Goal: Task Accomplishment & Management: Complete application form

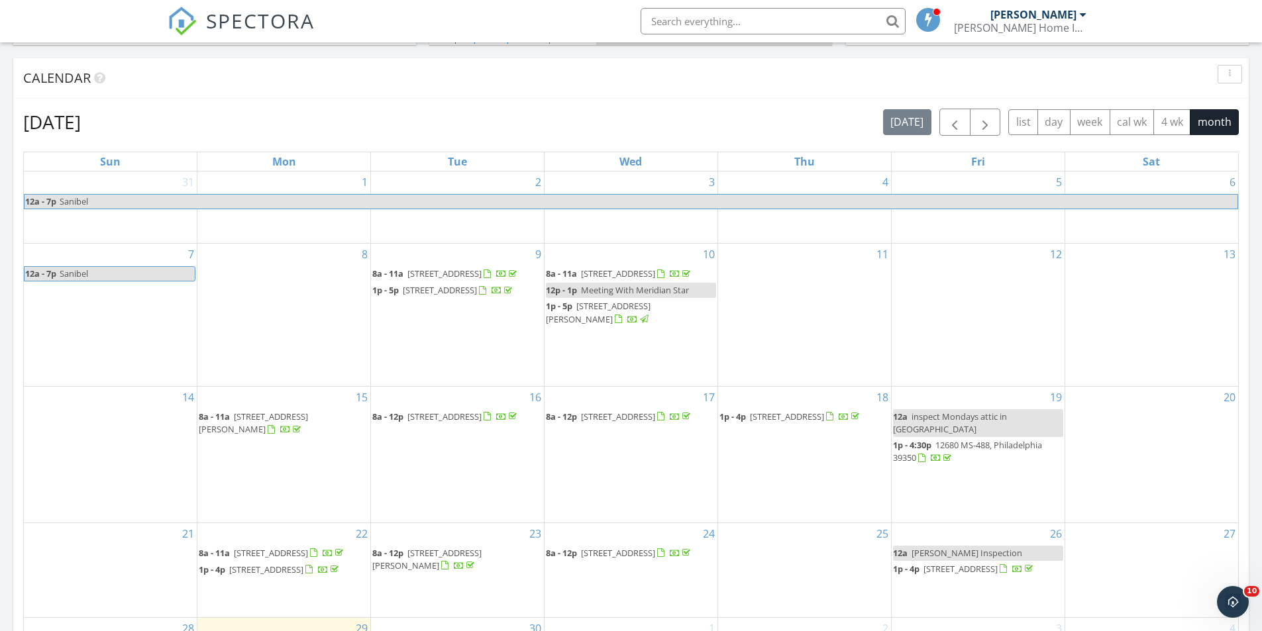
scroll to position [795, 0]
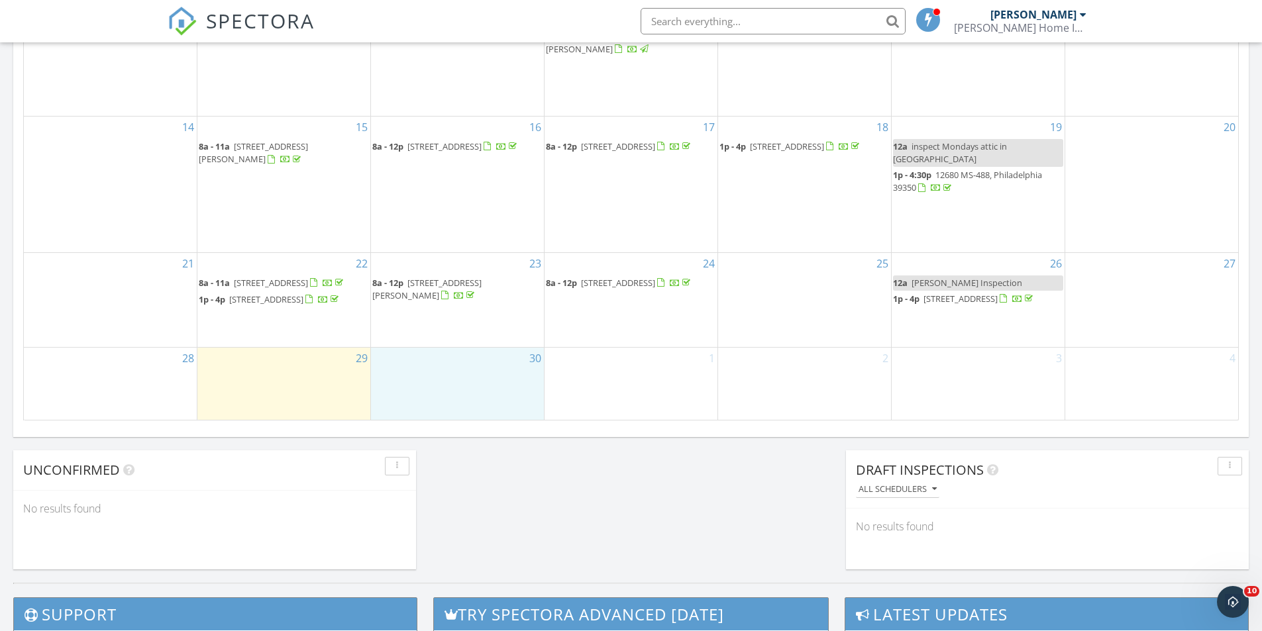
click at [462, 376] on div "30" at bounding box center [457, 384] width 173 height 72
click at [464, 321] on link "Inspection" at bounding box center [457, 319] width 68 height 21
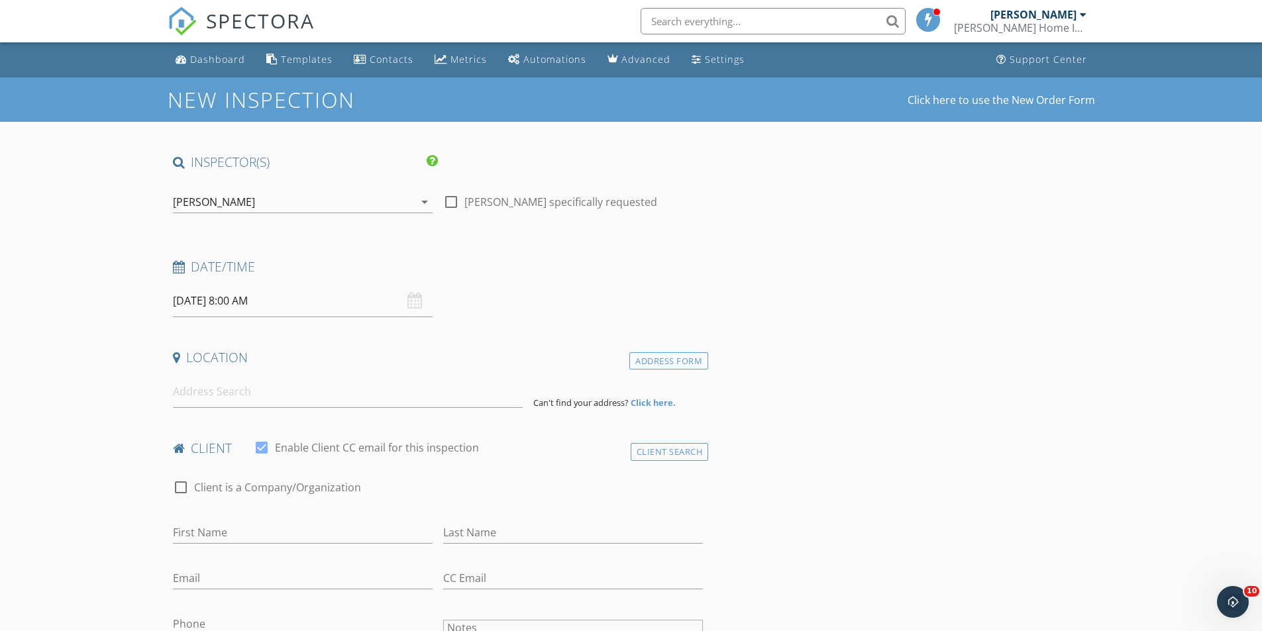
click at [307, 308] on input "09/30/2025 8:00 AM" at bounding box center [303, 301] width 260 height 32
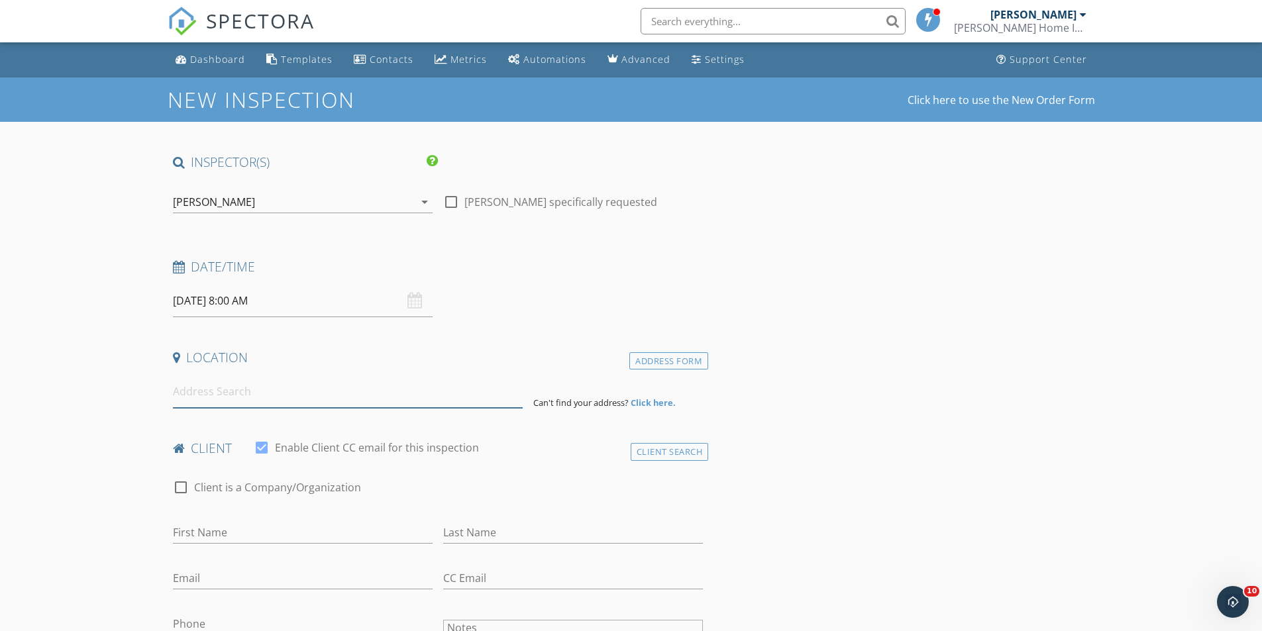
click at [241, 391] on input at bounding box center [348, 392] width 350 height 32
type input "12033 MS-494, Collinsville, MS, USA"
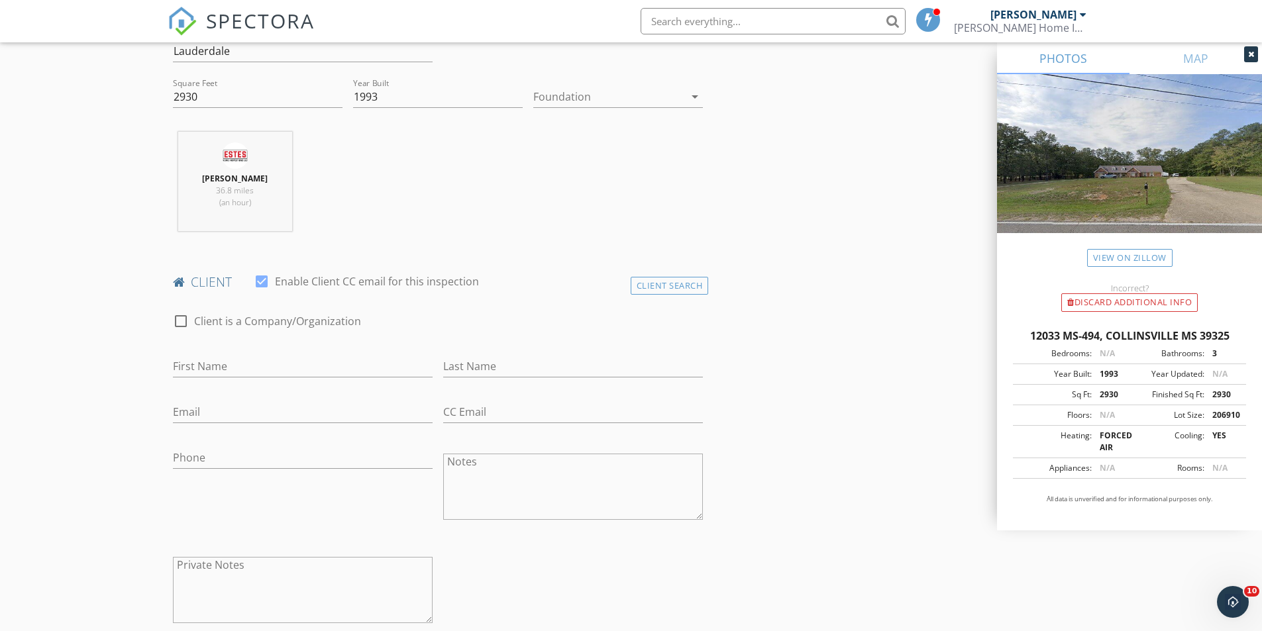
scroll to position [464, 0]
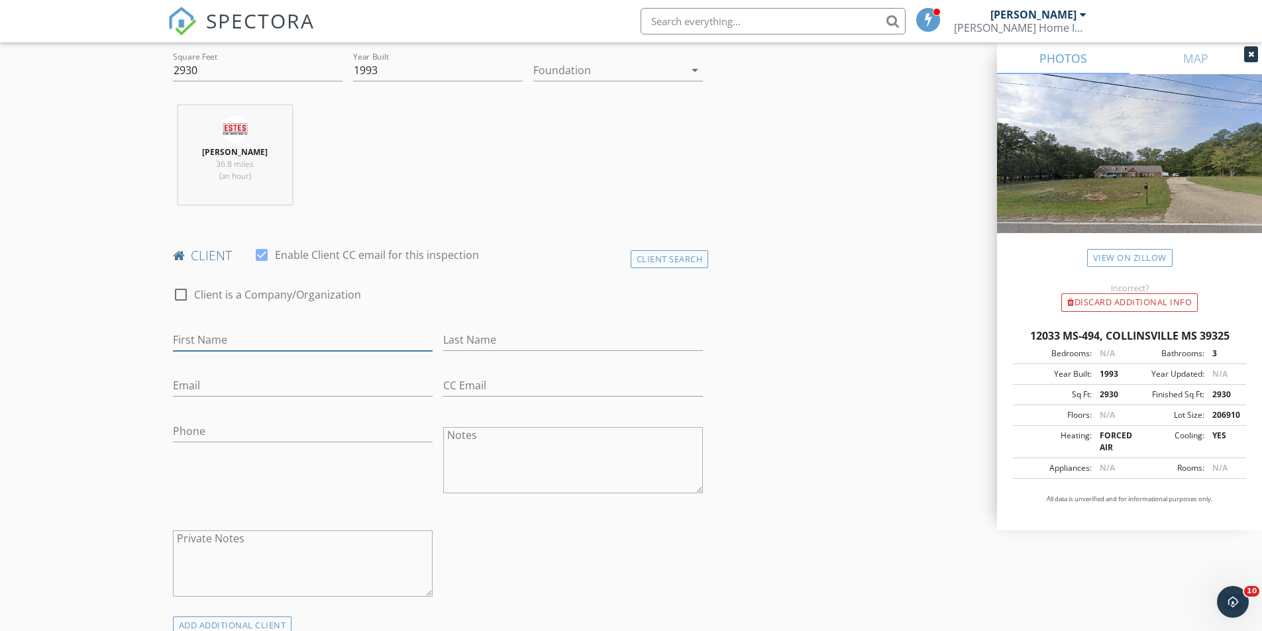
click at [207, 340] on input "First Name" at bounding box center [303, 340] width 260 height 22
type input "Glen"
type input "Roberts"
type input "1"
type input "glen81069@comcast.net"
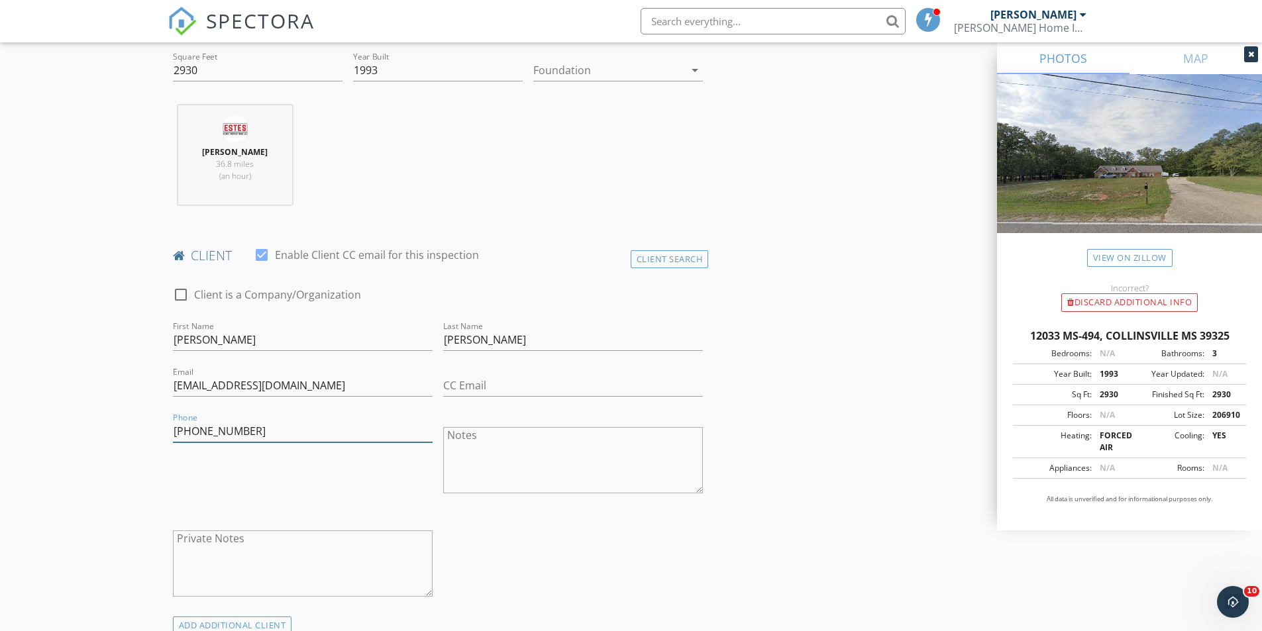
type input "601-604-3192"
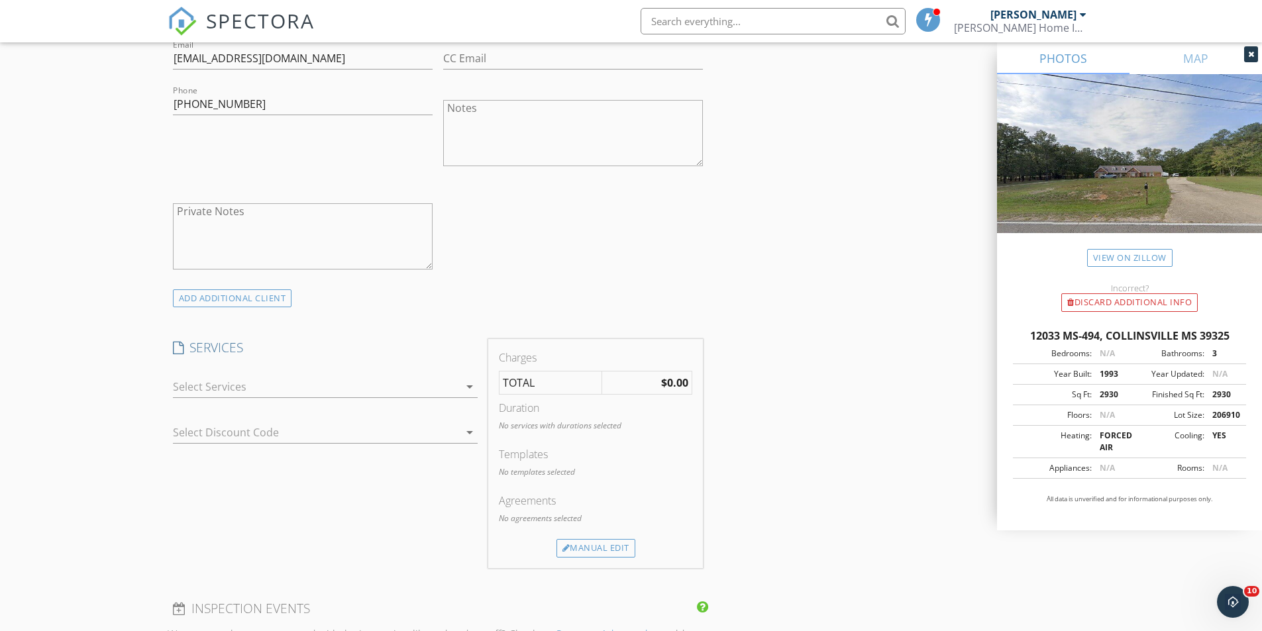
scroll to position [795, 0]
click at [228, 372] on div at bounding box center [316, 382] width 286 height 21
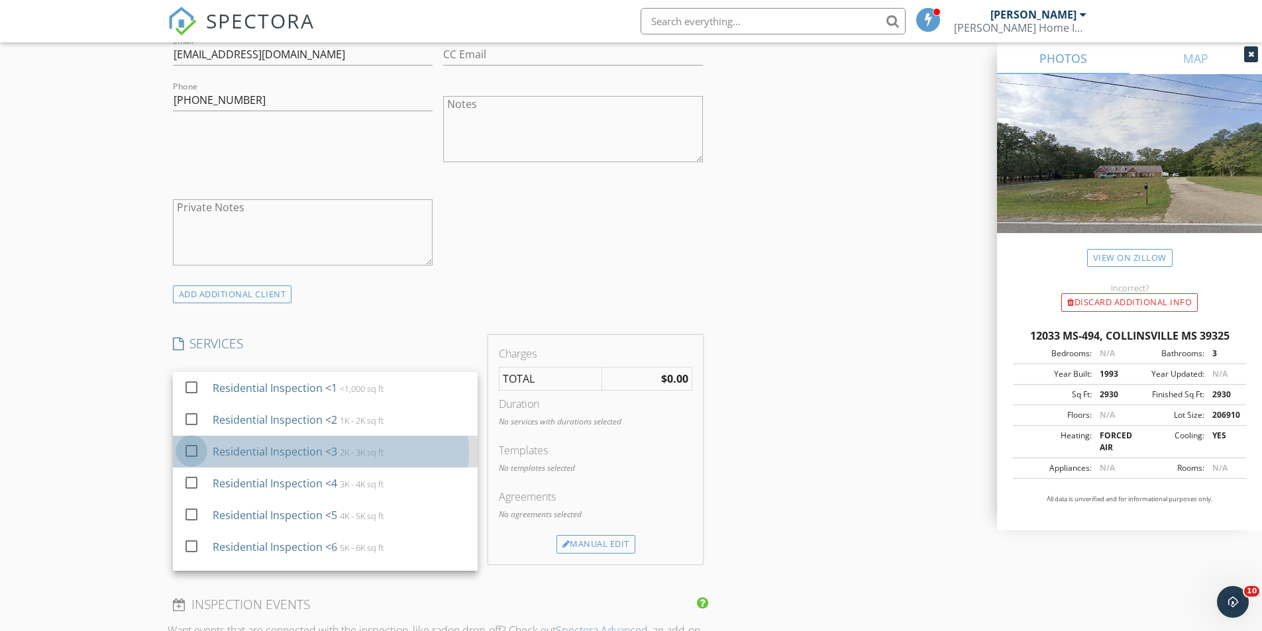
click at [188, 450] on div at bounding box center [191, 451] width 23 height 23
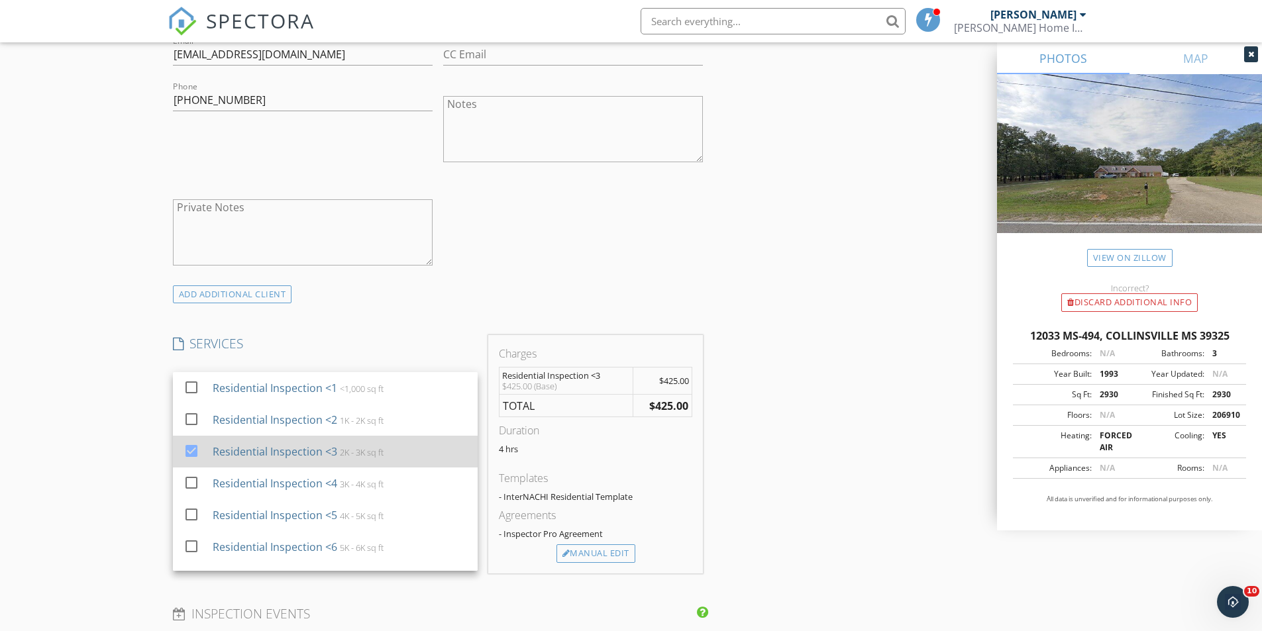
click at [181, 448] on div at bounding box center [191, 451] width 23 height 23
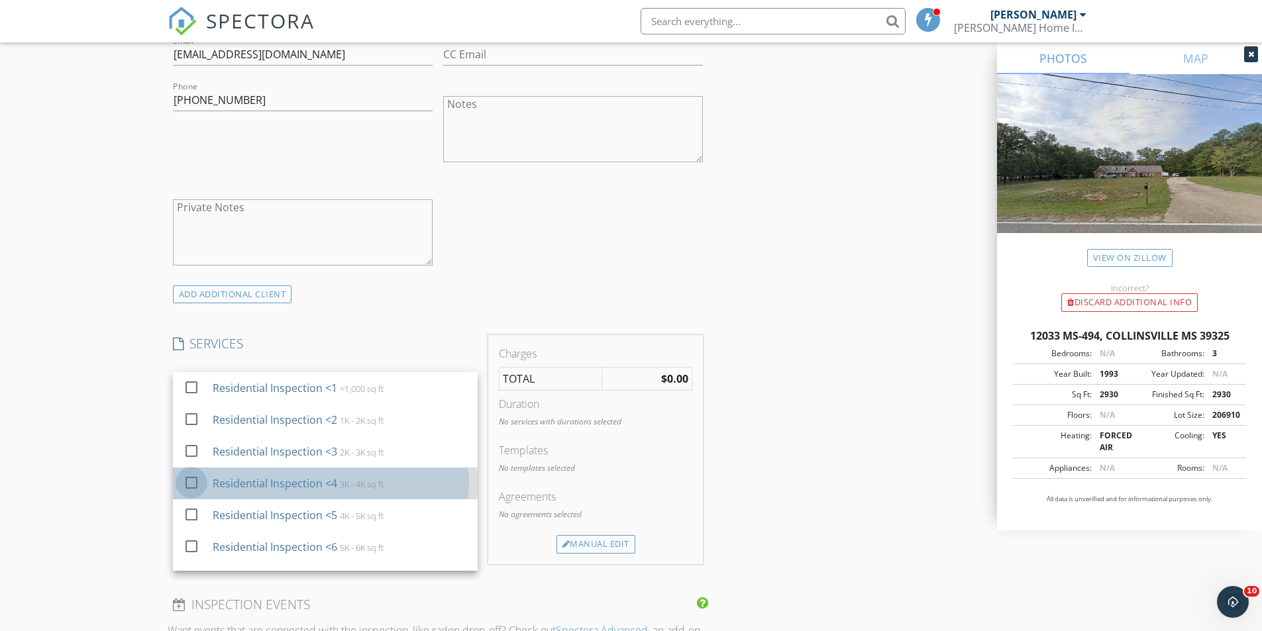
click at [194, 477] on div at bounding box center [191, 483] width 23 height 23
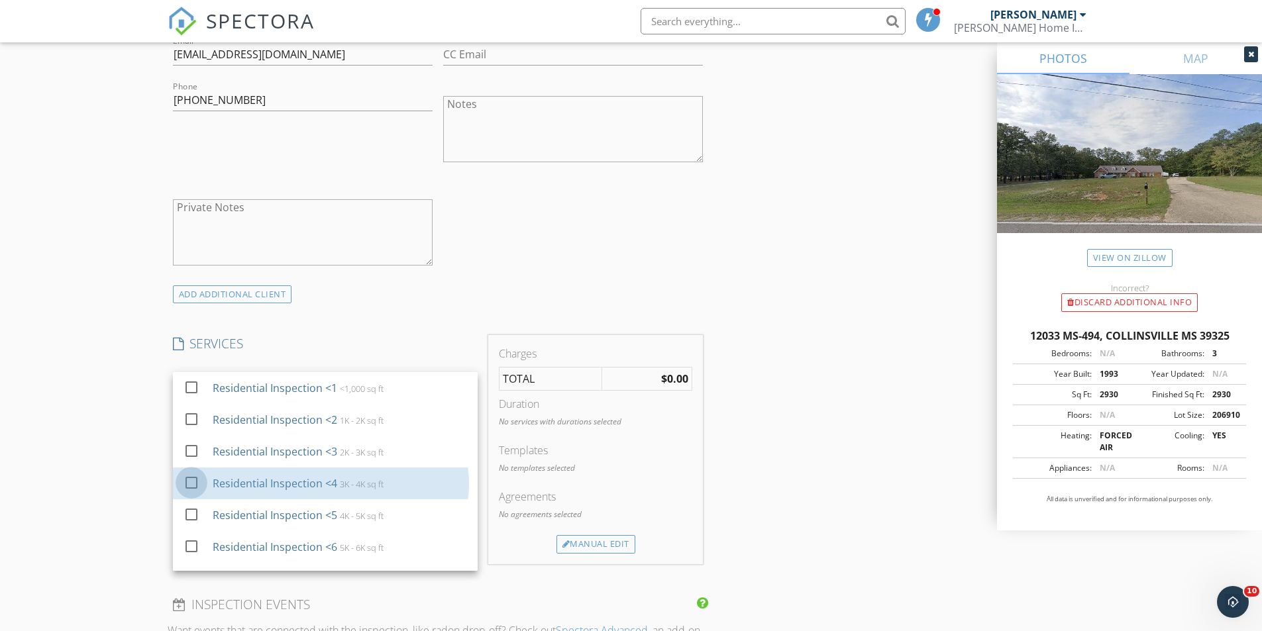
checkbox input "true"
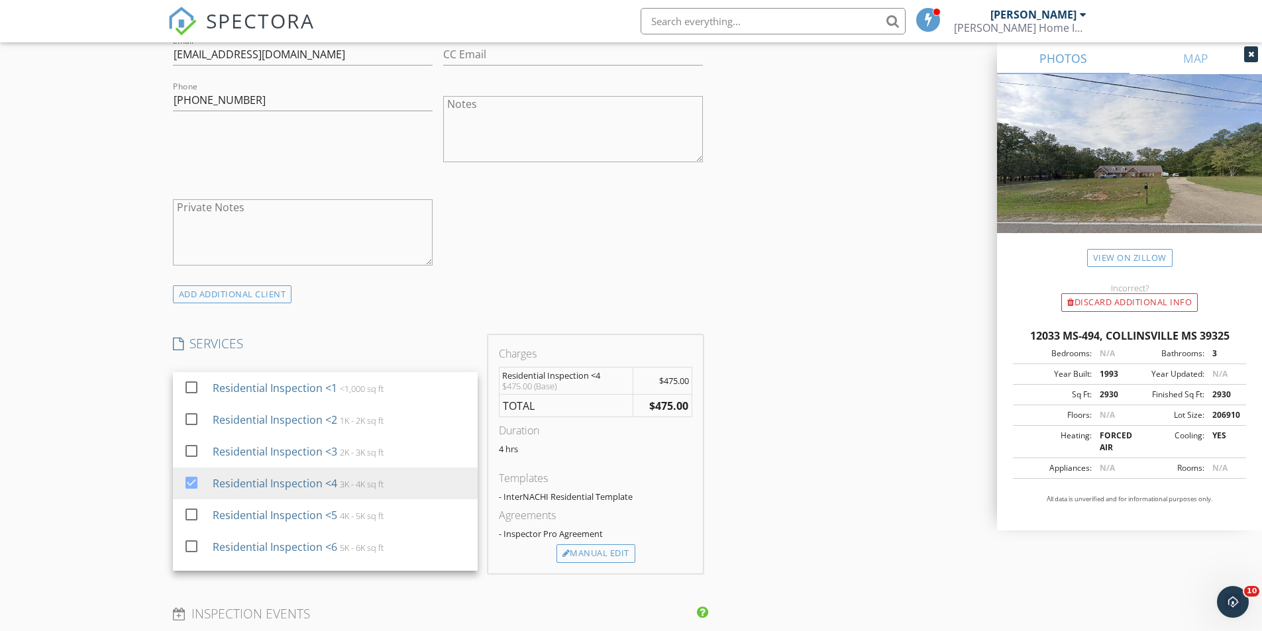
click at [128, 403] on div "New Inspection Click here to use the New Order Form INSPECTOR(S) check_box Kany…" at bounding box center [631, 479] width 1262 height 2392
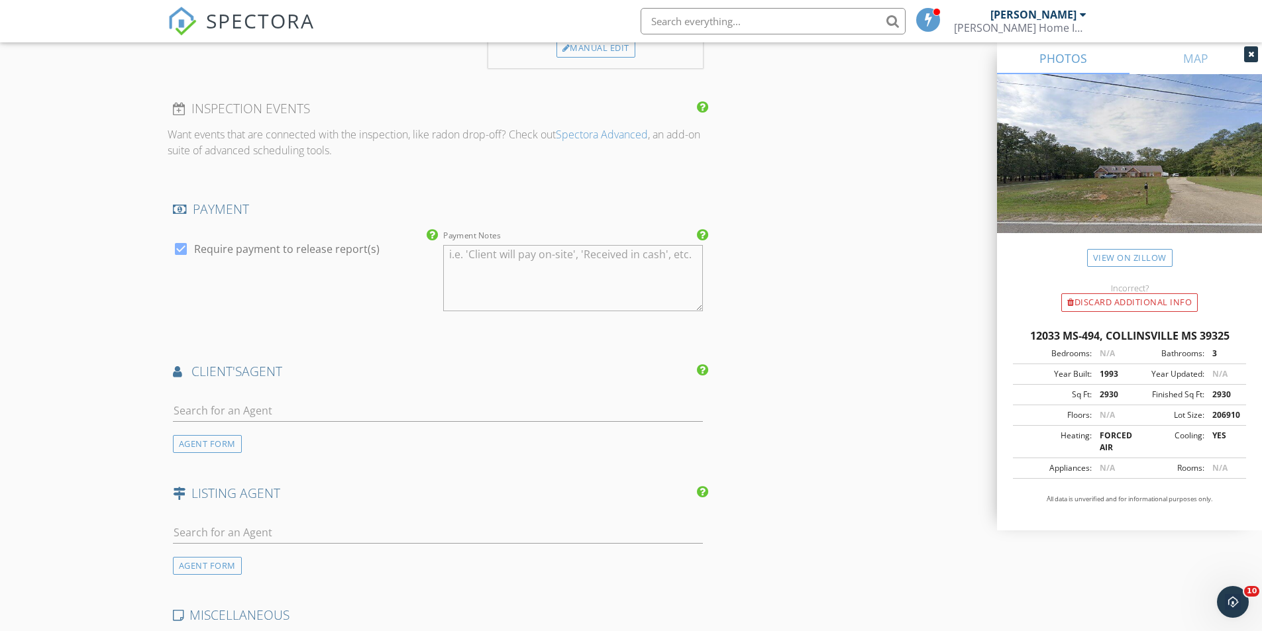
scroll to position [1325, 0]
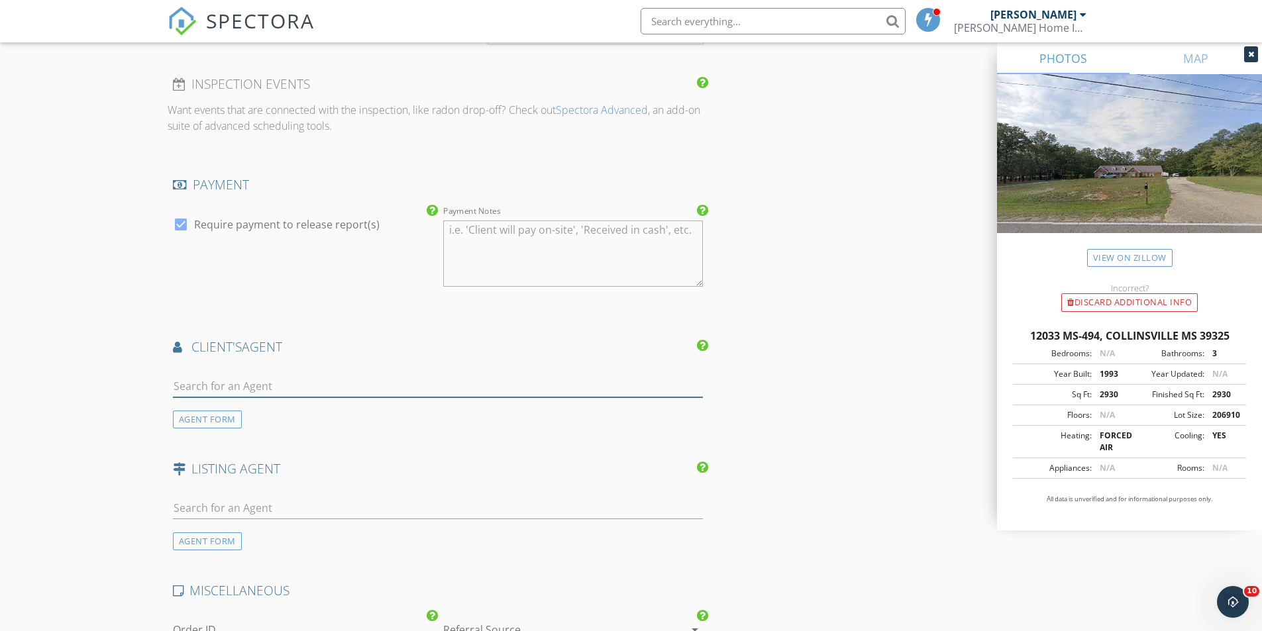
click at [237, 382] on input "text" at bounding box center [438, 387] width 530 height 22
click at [243, 376] on input "text" at bounding box center [438, 387] width 530 height 22
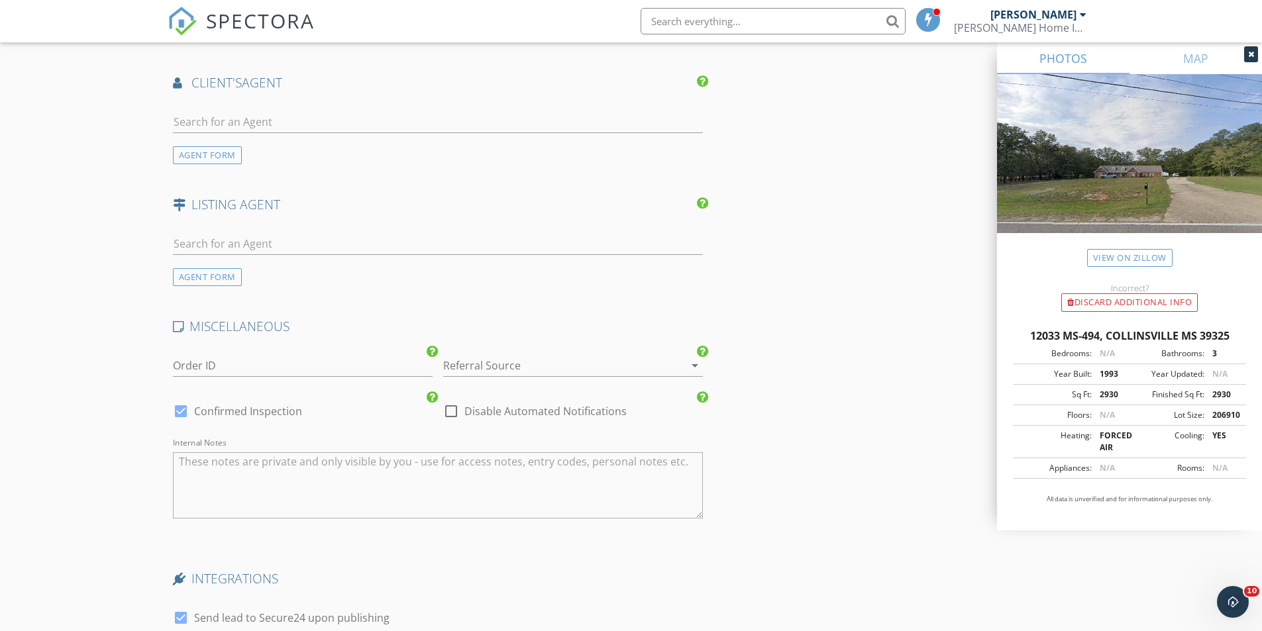
scroll to position [1590, 0]
click at [532, 362] on div at bounding box center [554, 364] width 223 height 21
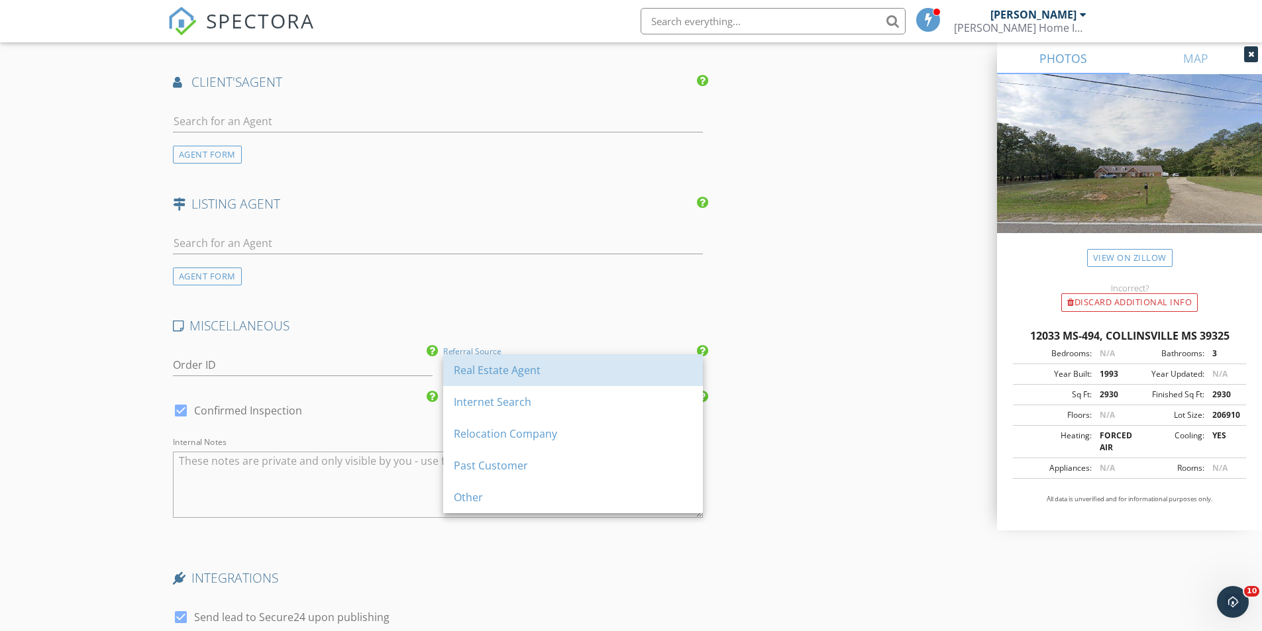
click at [532, 362] on div "Real Estate Agent" at bounding box center [573, 370] width 238 height 16
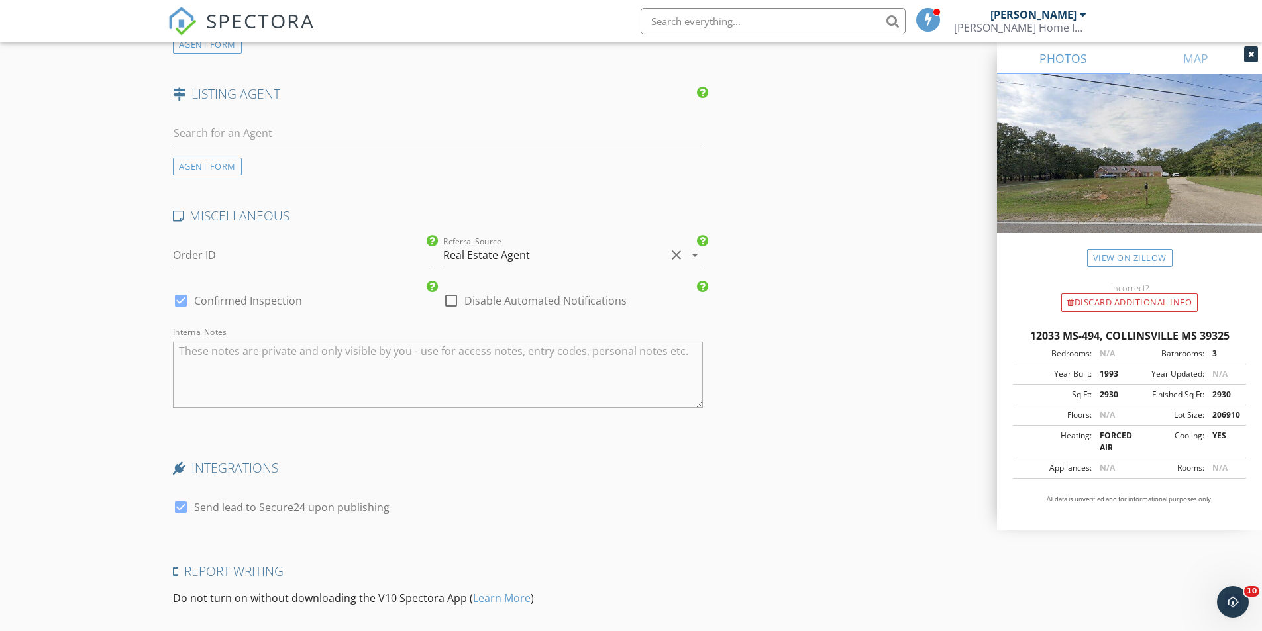
scroll to position [1839, 0]
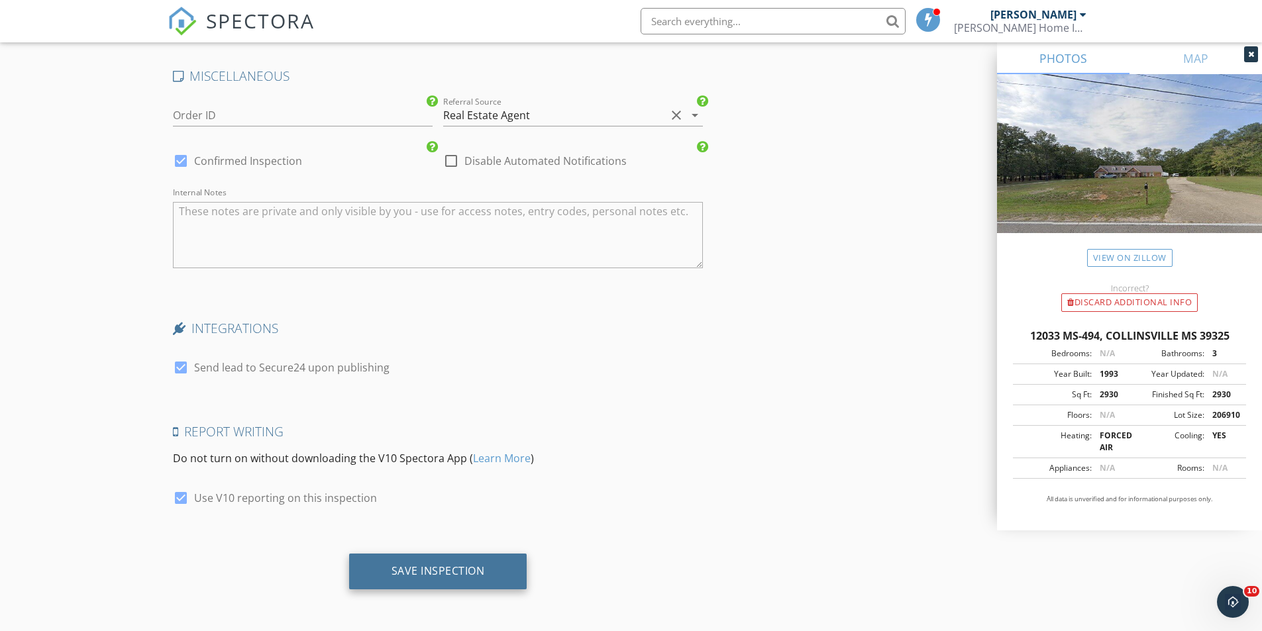
click at [464, 575] on div "Save Inspection" at bounding box center [437, 570] width 93 height 13
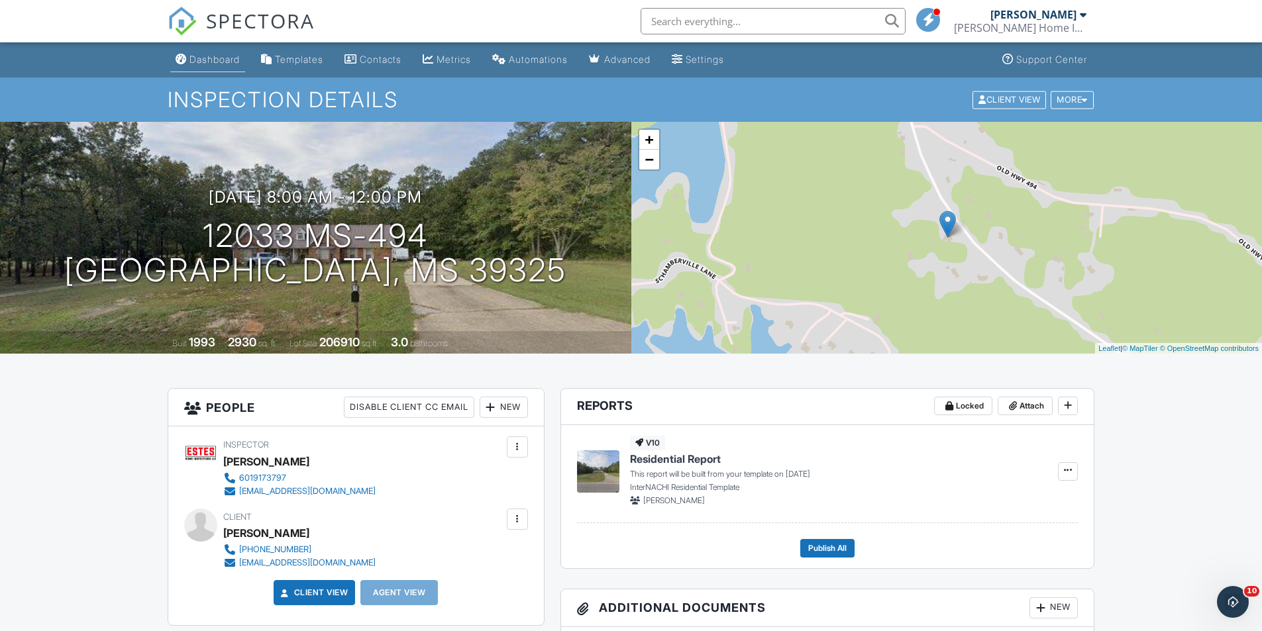
click at [218, 66] on link "Dashboard" at bounding box center [207, 60] width 75 height 25
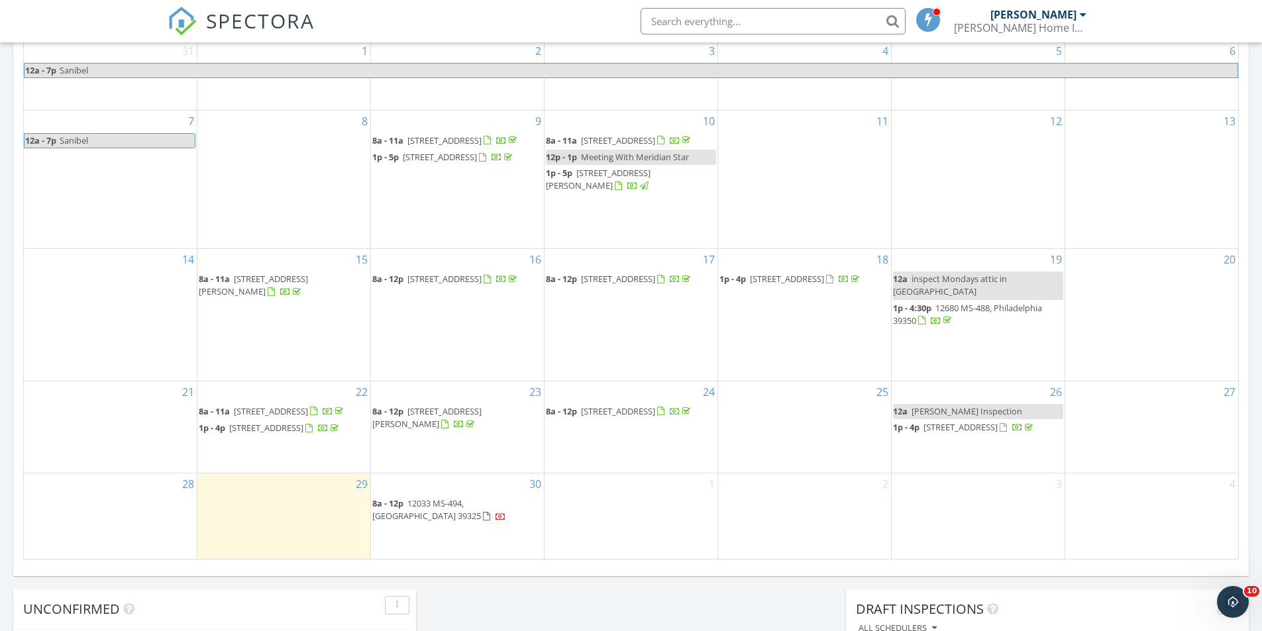
scroll to position [662, 0]
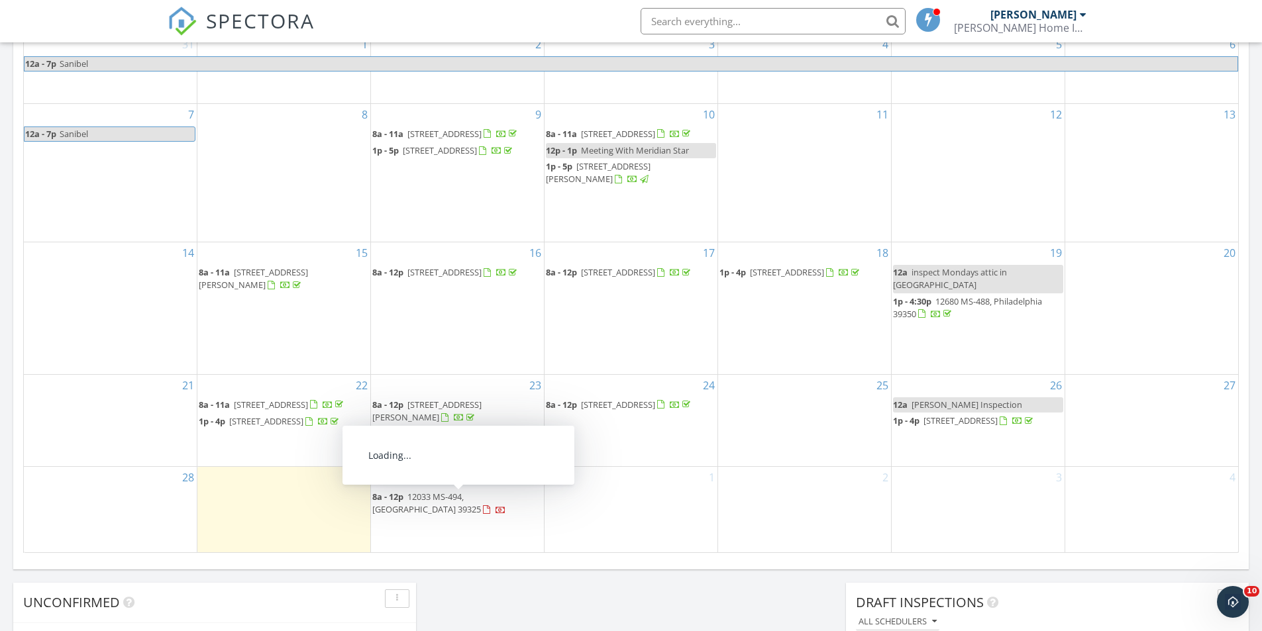
click at [449, 500] on span "12033 MS-494, Collinsville 39325" at bounding box center [426, 503] width 109 height 25
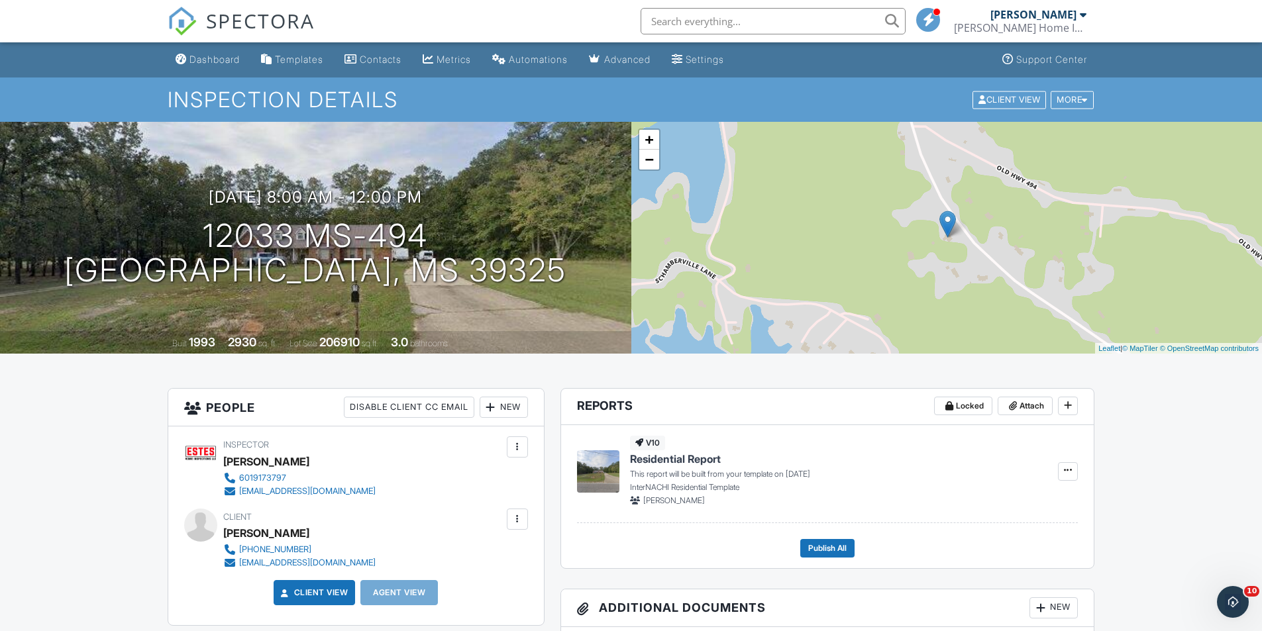
click at [917, 249] on div "+ − Leaflet | © MapTiler © OpenStreetMap contributors" at bounding box center [946, 238] width 631 height 232
click at [643, 166] on link "−" at bounding box center [649, 160] width 20 height 20
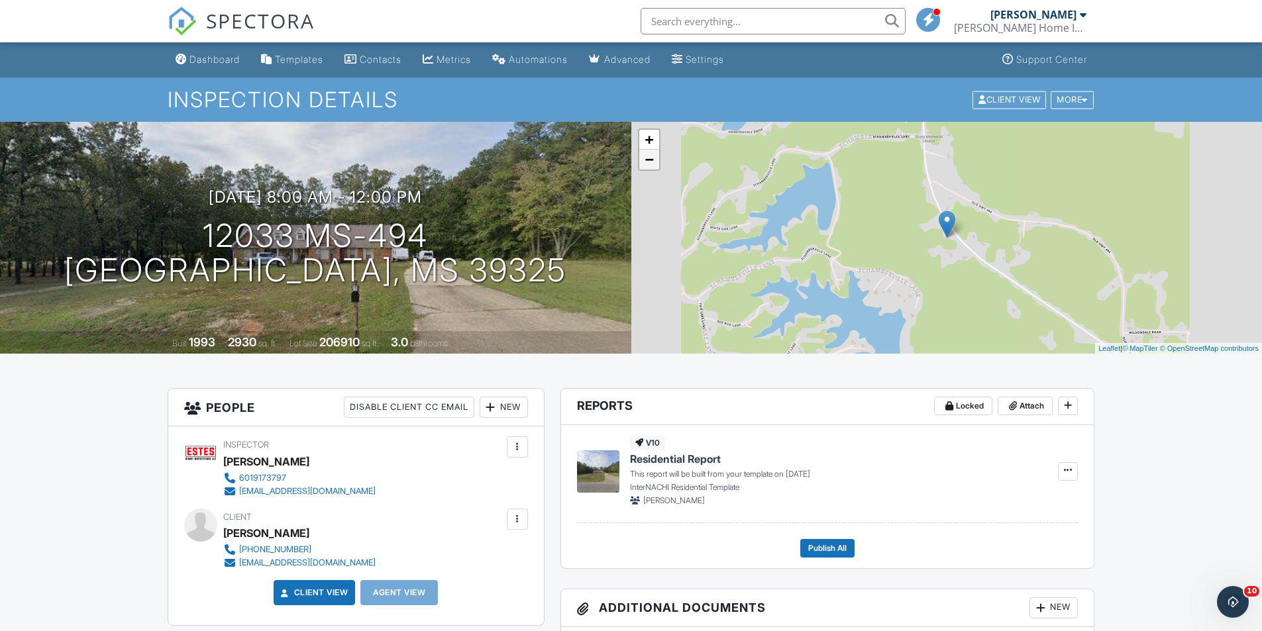
click at [646, 164] on link "−" at bounding box center [649, 160] width 20 height 20
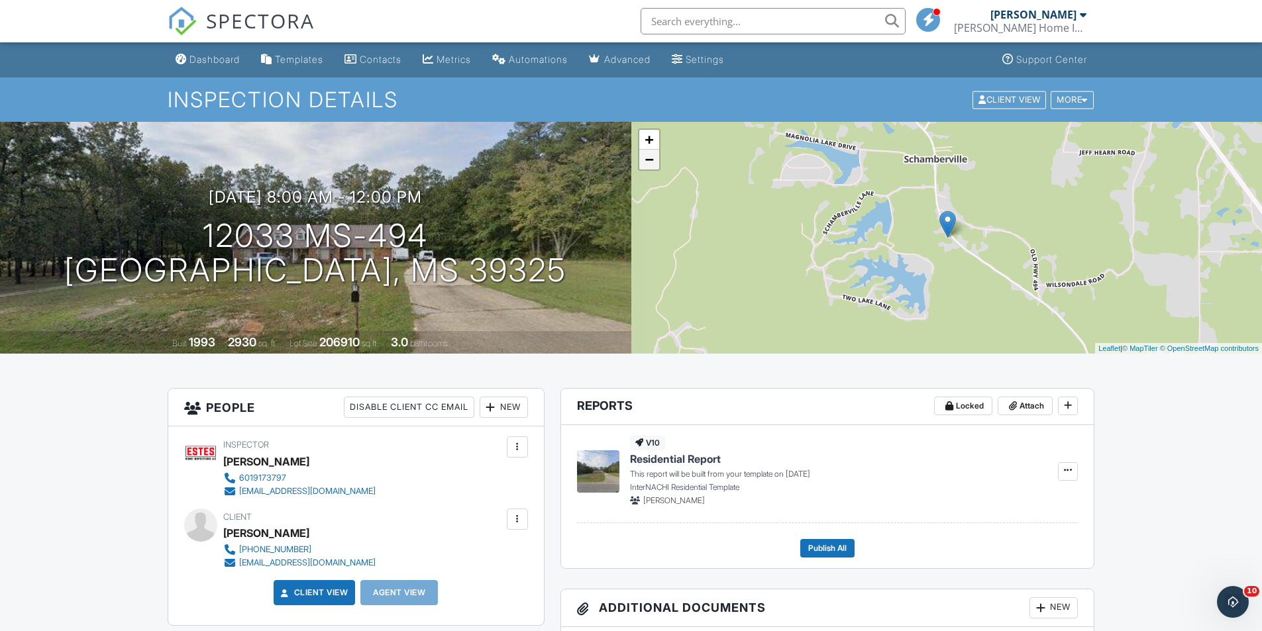
click at [646, 164] on link "−" at bounding box center [649, 160] width 20 height 20
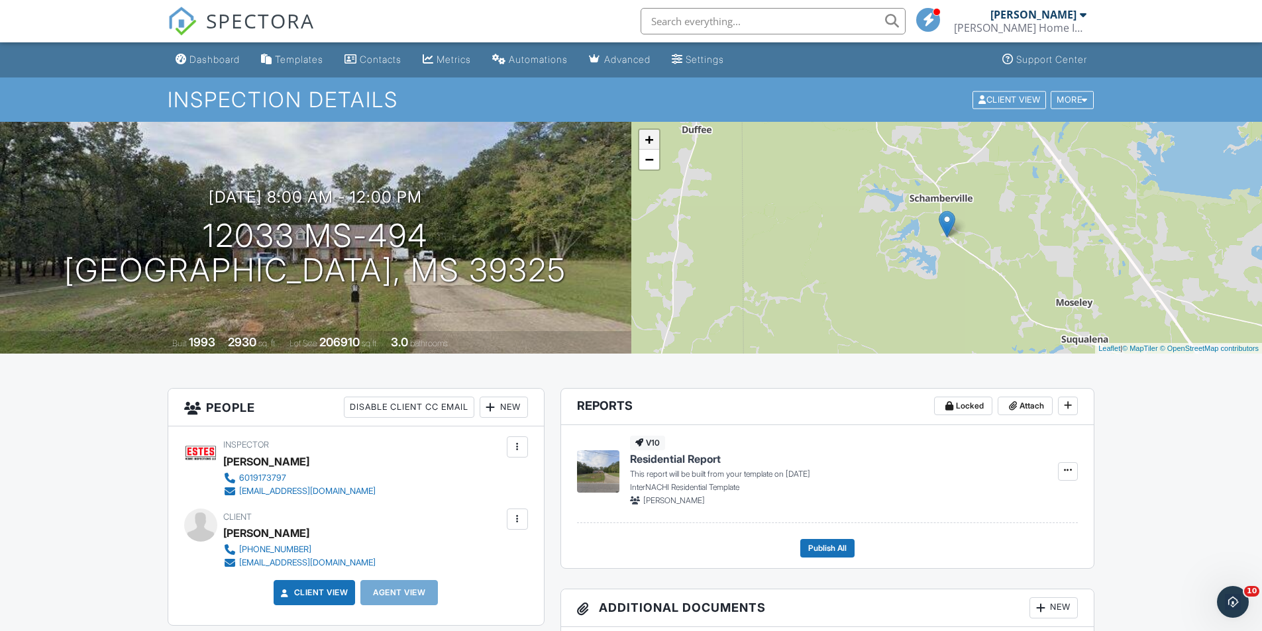
click at [652, 138] on link "+" at bounding box center [649, 140] width 20 height 20
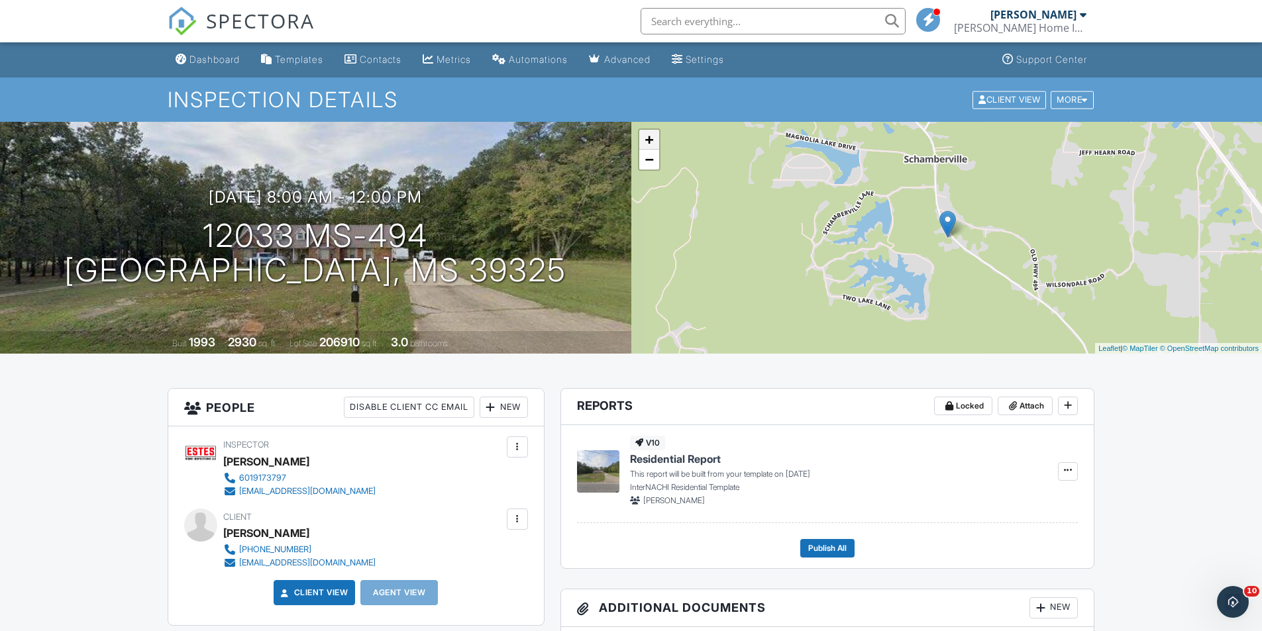
click at [652, 138] on link "+" at bounding box center [649, 140] width 20 height 20
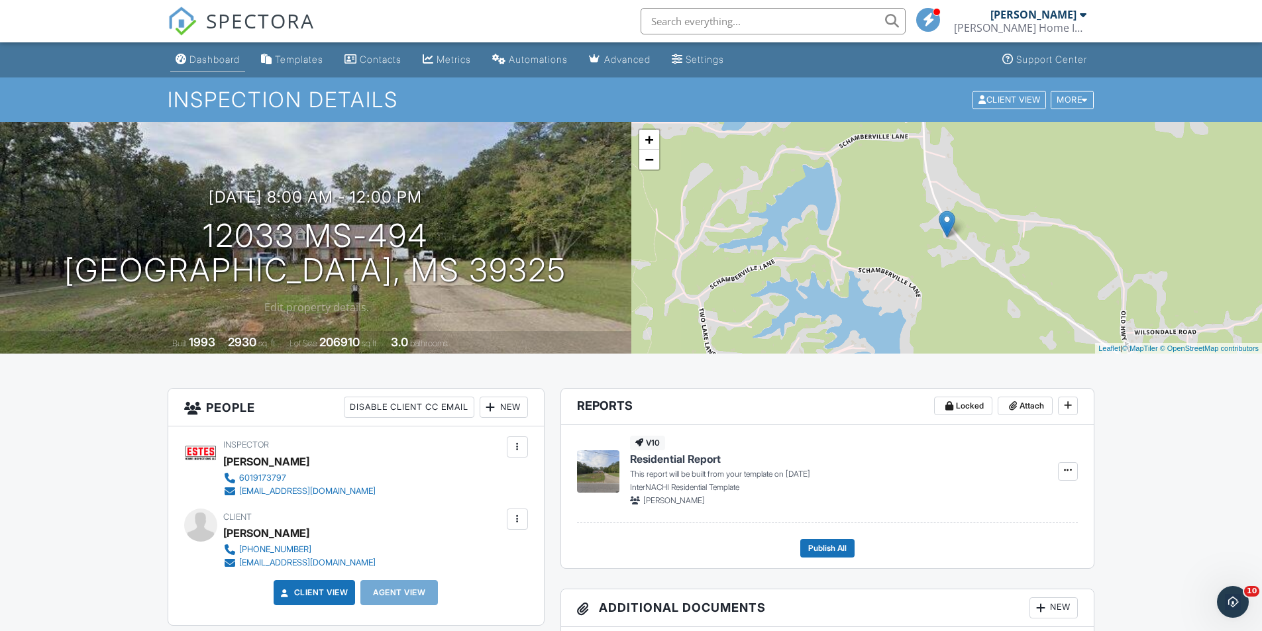
click at [225, 64] on div "Dashboard" at bounding box center [214, 59] width 50 height 11
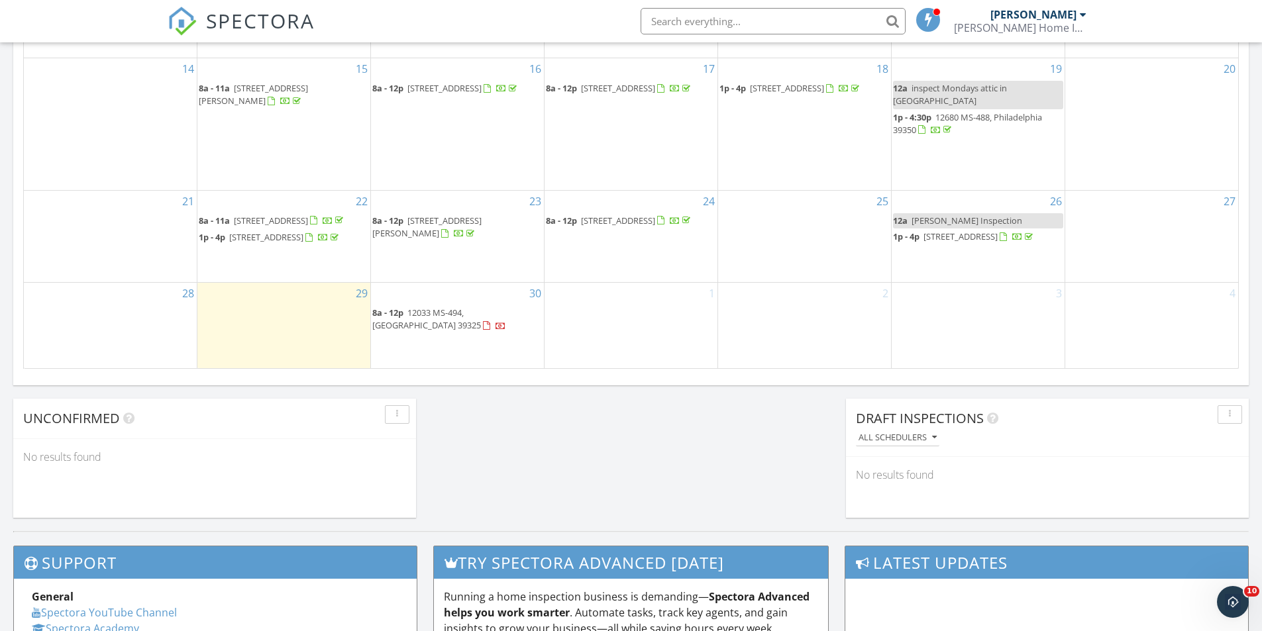
scroll to position [861, 0]
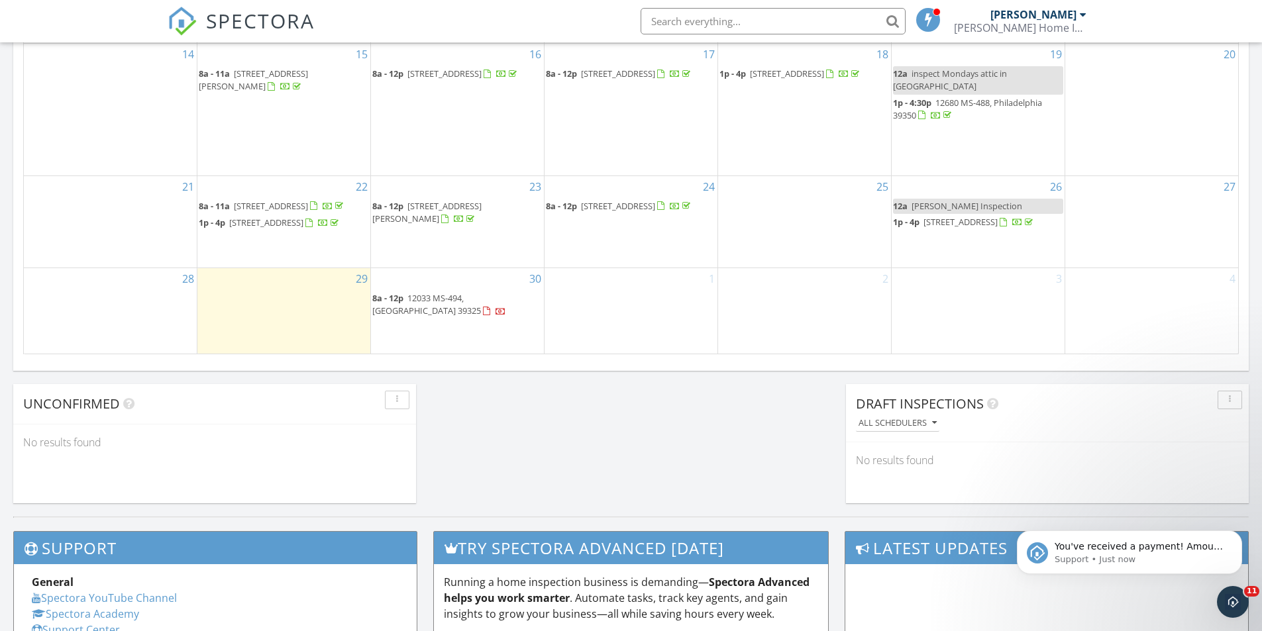
scroll to position [0, 0]
